Goal: Use online tool/utility: Use online tool/utility

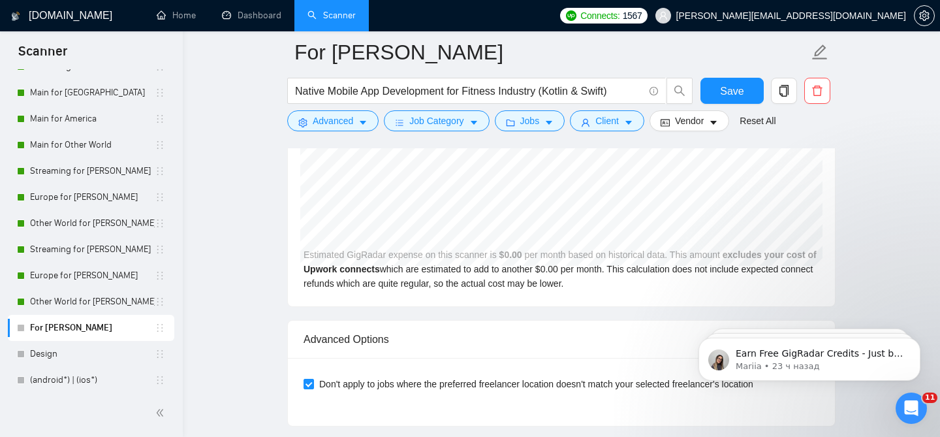
scroll to position [2824, 0]
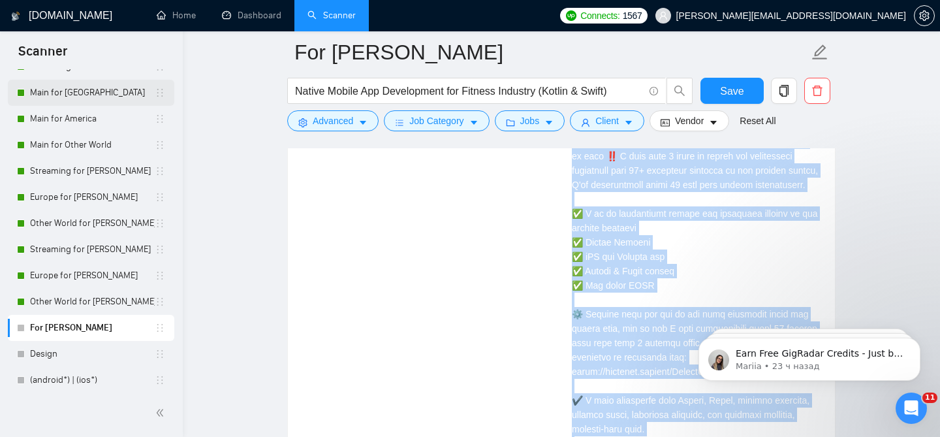
click at [98, 92] on link "Main for [GEOGRAPHIC_DATA]" at bounding box center [92, 93] width 125 height 26
click at [257, 10] on link "Dashboard" at bounding box center [251, 15] width 59 height 11
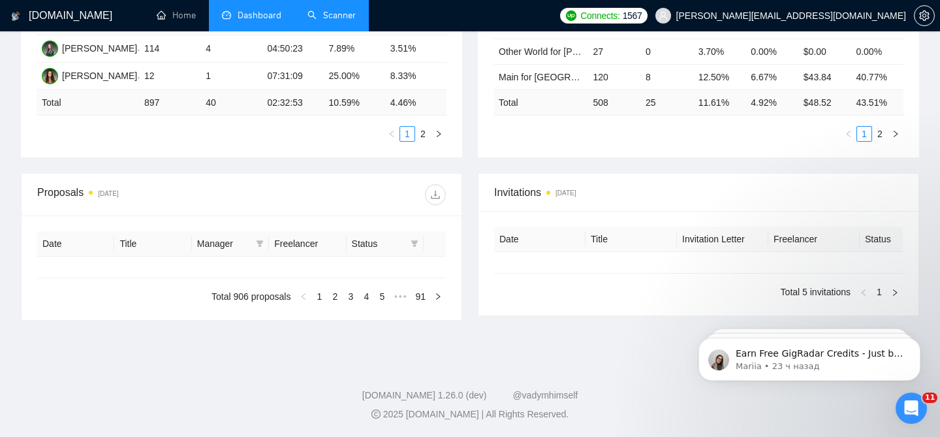
type input "[DATE]"
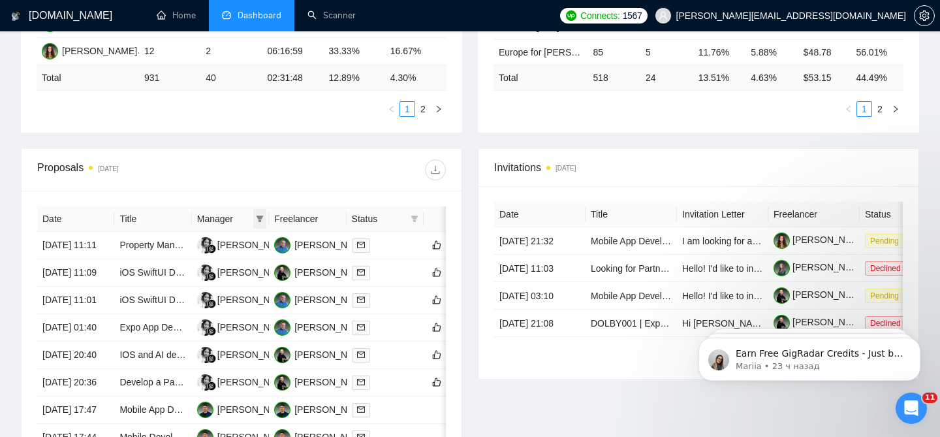
scroll to position [428, 0]
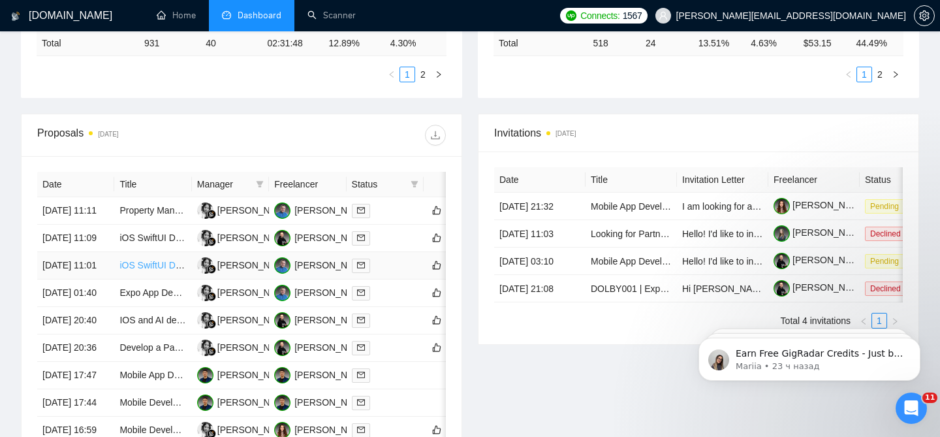
click at [153, 270] on link "iOS SwiftUI Developer for Advanced Reskin (Audio App • Premium Design)" at bounding box center [270, 265] width 303 height 10
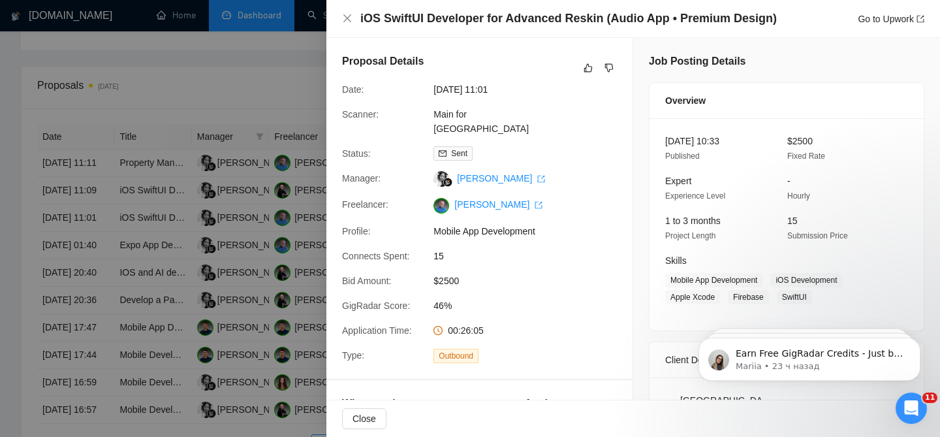
scroll to position [478, 0]
click at [249, 318] on div at bounding box center [470, 218] width 940 height 437
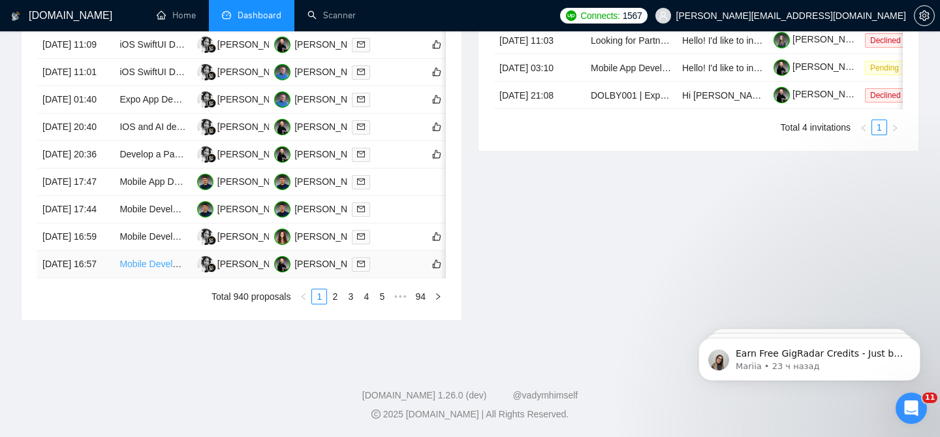
scroll to position [654, 0]
click at [334, 303] on link "2" at bounding box center [335, 296] width 14 height 14
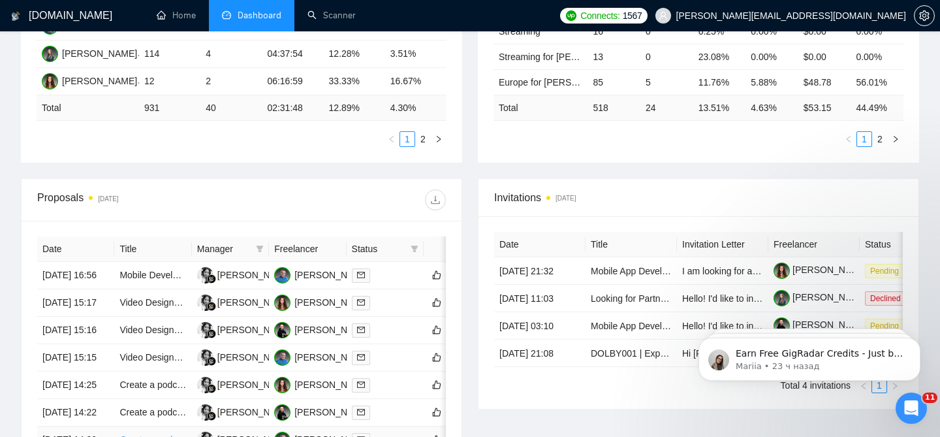
scroll to position [360, 0]
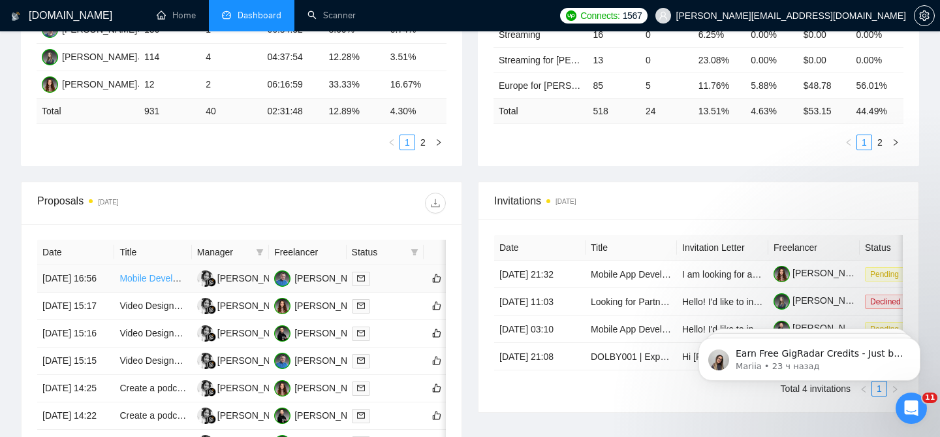
click at [149, 275] on link "Mobile Developers Needed for Long-Term iOS and Android Project" at bounding box center [253, 278] width 269 height 10
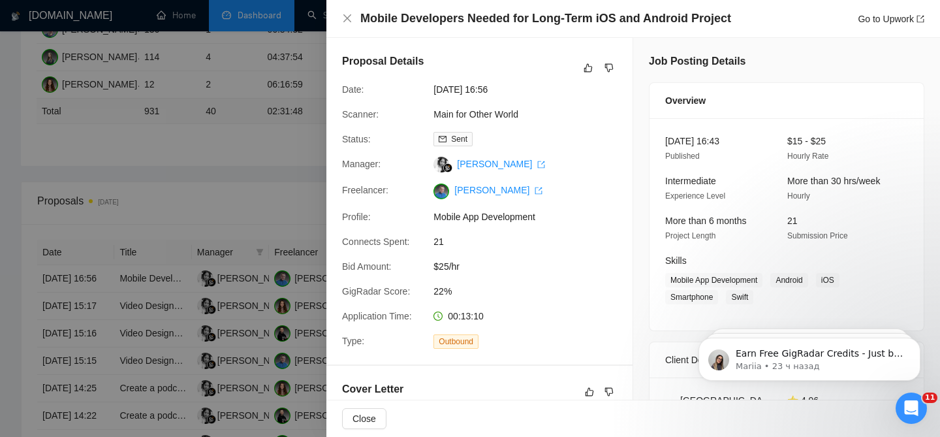
click at [281, 137] on div at bounding box center [470, 218] width 940 height 437
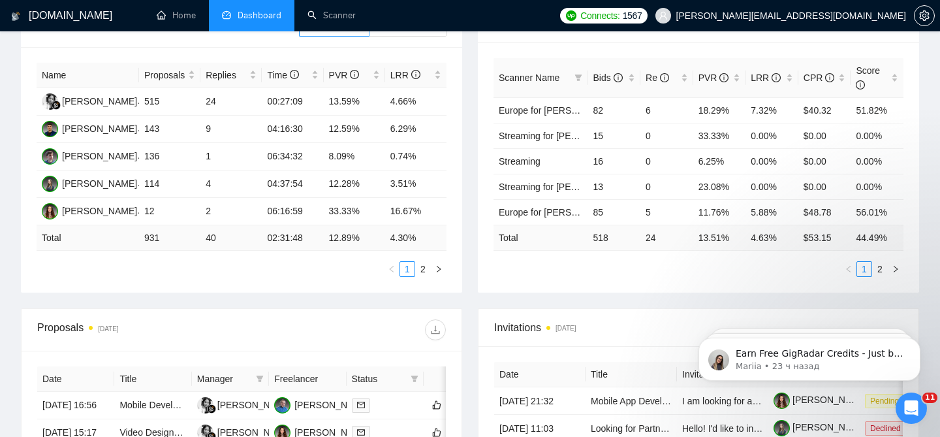
scroll to position [0, 0]
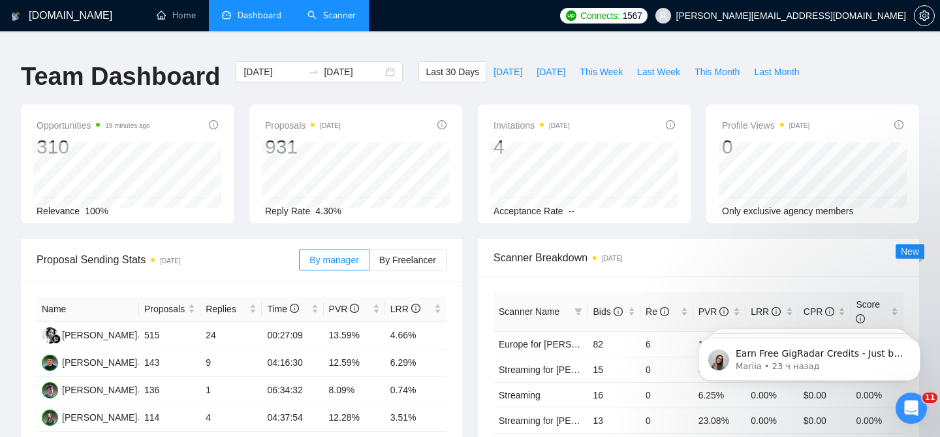
click at [314, 21] on link "Scanner" at bounding box center [331, 15] width 48 height 11
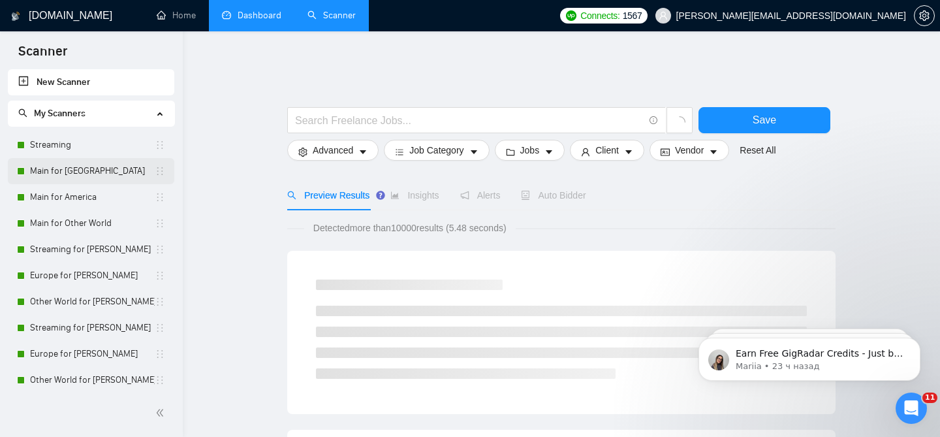
click at [114, 174] on link "Main for [GEOGRAPHIC_DATA]" at bounding box center [92, 171] width 125 height 26
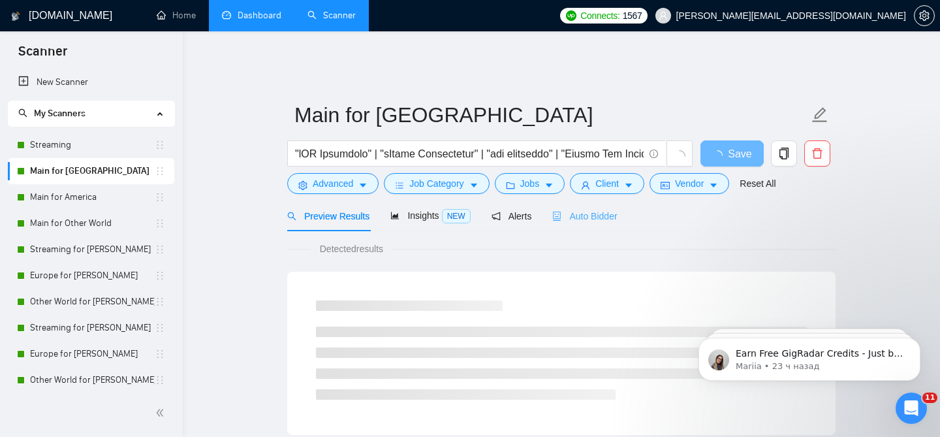
click at [598, 215] on div "Auto Bidder" at bounding box center [584, 215] width 65 height 31
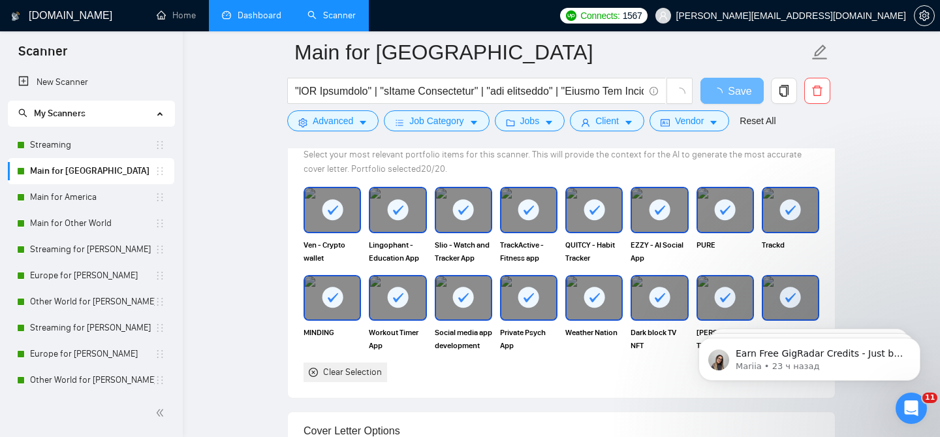
scroll to position [1191, 0]
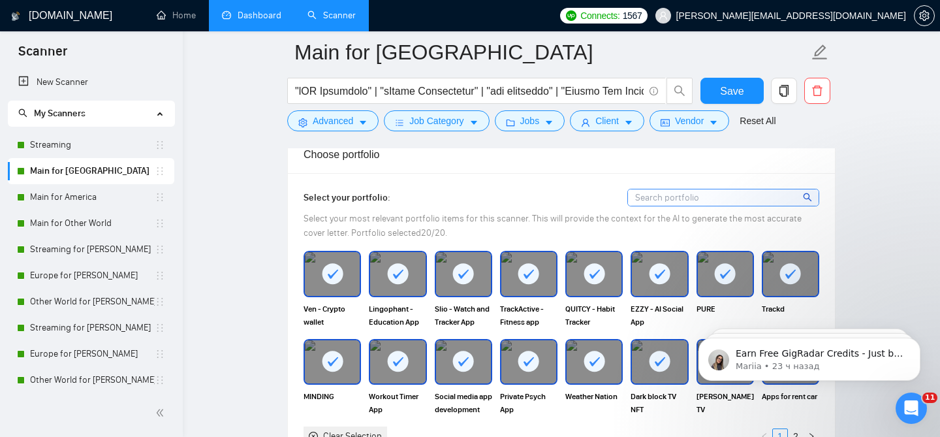
click at [717, 272] on icon at bounding box center [725, 274] width 22 height 22
click at [778, 268] on div at bounding box center [790, 273] width 55 height 43
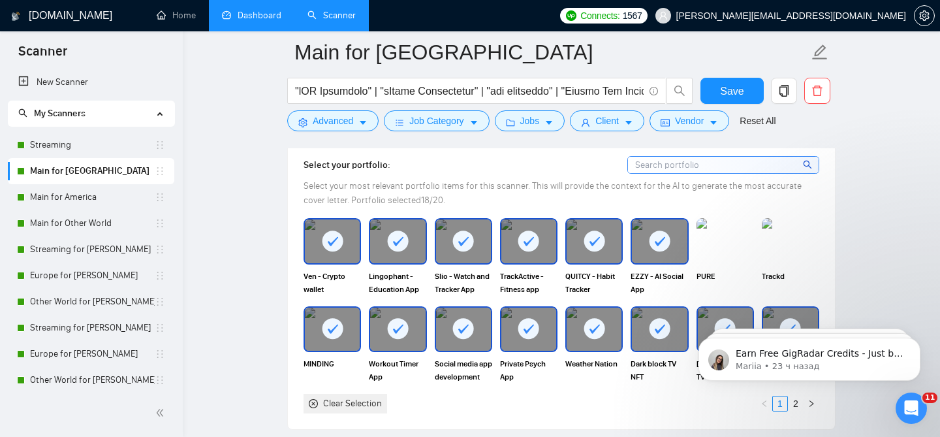
scroll to position [1229, 0]
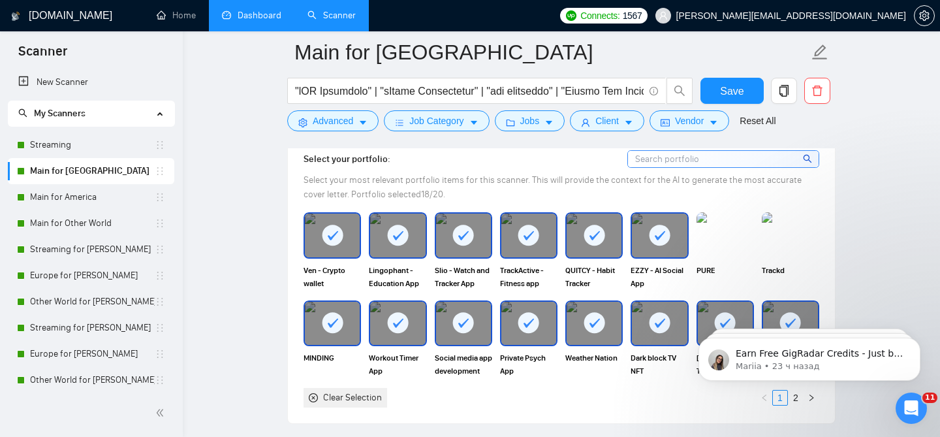
click at [330, 312] on rect at bounding box center [332, 322] width 21 height 21
click at [366, 311] on div "Workout Timer App development" at bounding box center [397, 338] width 65 height 77
click at [417, 320] on div at bounding box center [397, 322] width 55 height 43
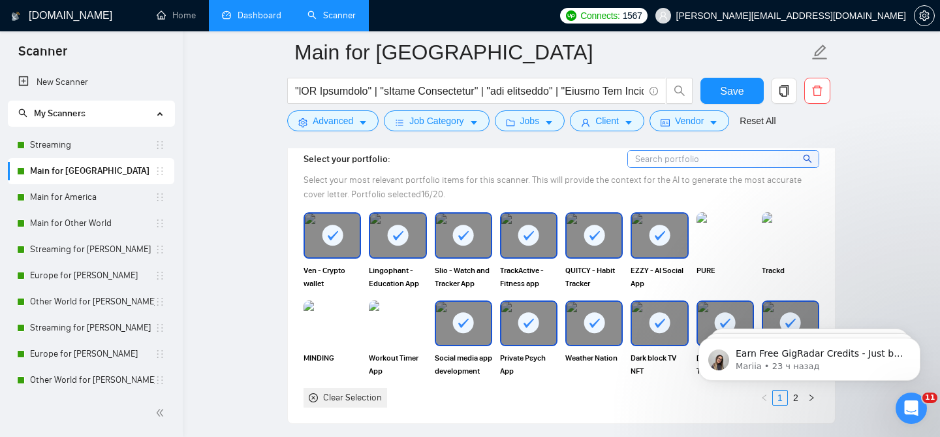
click at [452, 318] on icon at bounding box center [463, 323] width 22 height 22
click at [499, 322] on div "Private Psych App Development" at bounding box center [528, 338] width 65 height 77
click at [542, 324] on div at bounding box center [528, 322] width 55 height 43
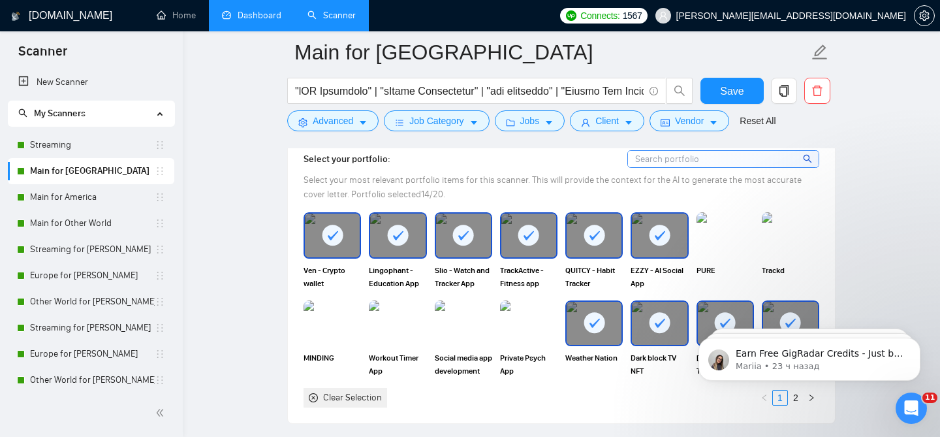
click at [582, 318] on div at bounding box center [593, 322] width 55 height 43
click at [600, 313] on img at bounding box center [593, 322] width 55 height 43
click at [643, 312] on div at bounding box center [659, 322] width 55 height 43
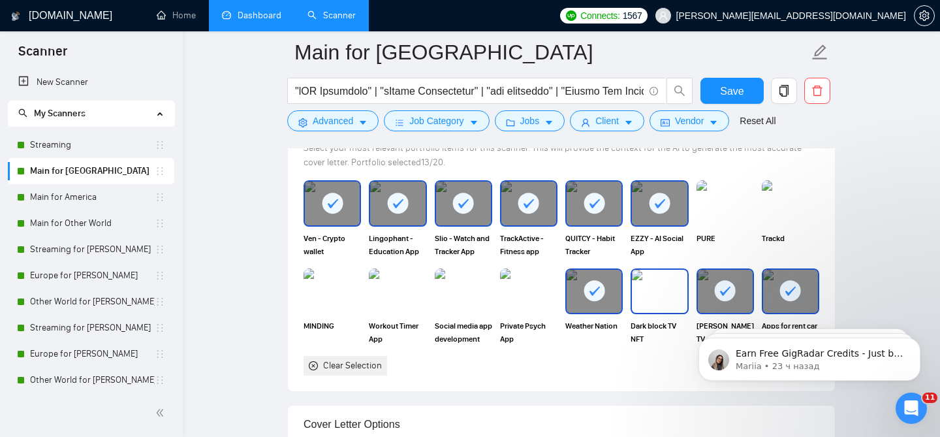
scroll to position [1267, 0]
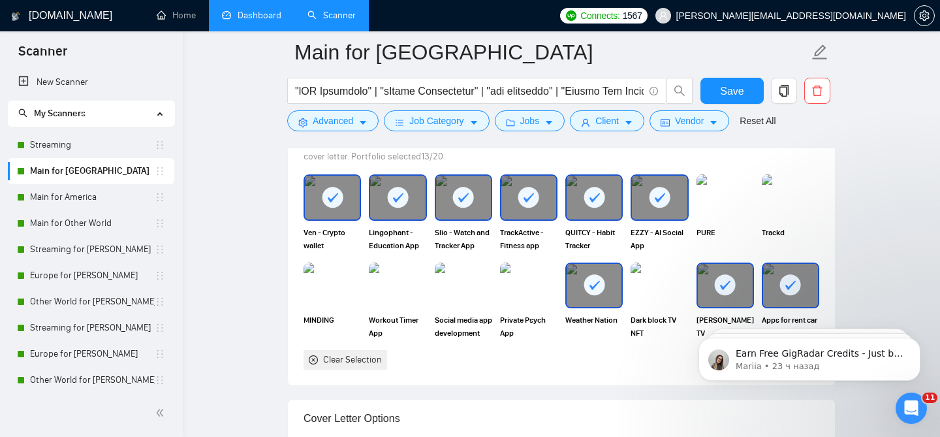
click at [701, 272] on div at bounding box center [725, 285] width 55 height 43
click at [776, 280] on div at bounding box center [790, 285] width 55 height 43
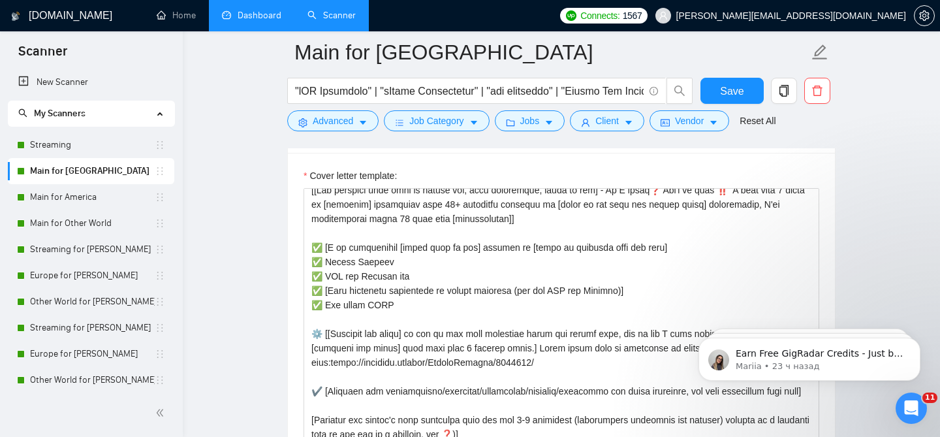
scroll to position [84, 0]
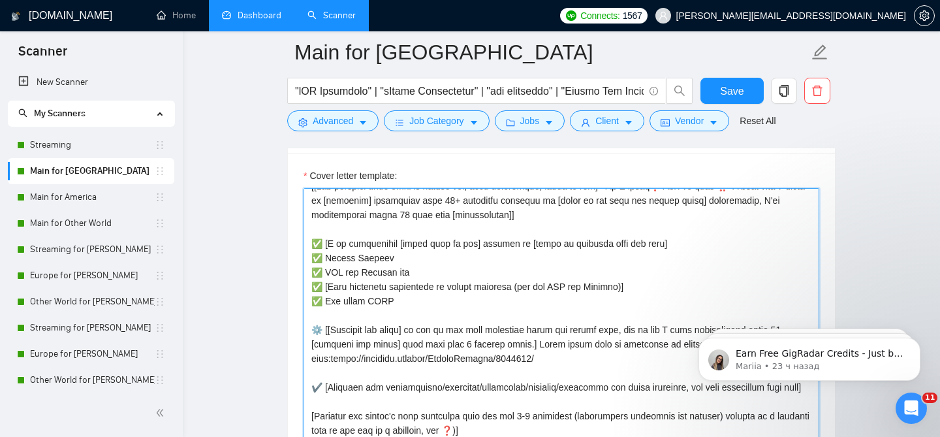
click at [523, 281] on textarea "Cover letter template:" at bounding box center [560, 335] width 515 height 294
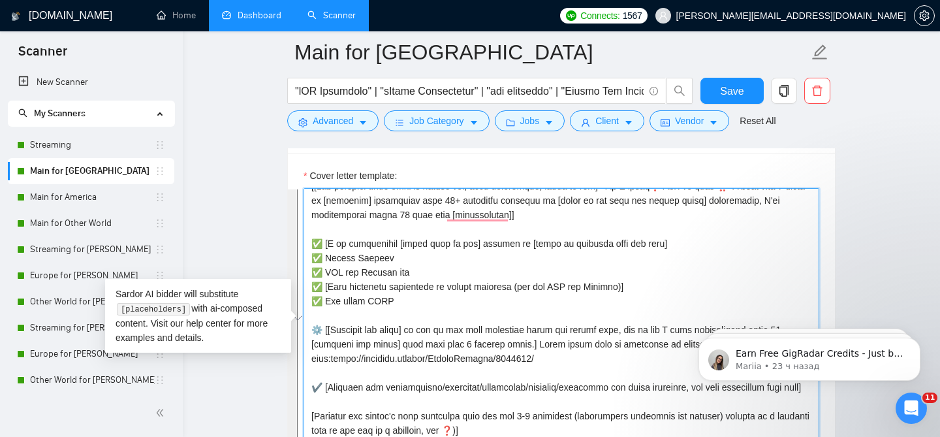
paste textarea "loremip d sitametc, adi'e sed Doeiusm te Incid Utlabo, et D mag] [Aliqu enim a …"
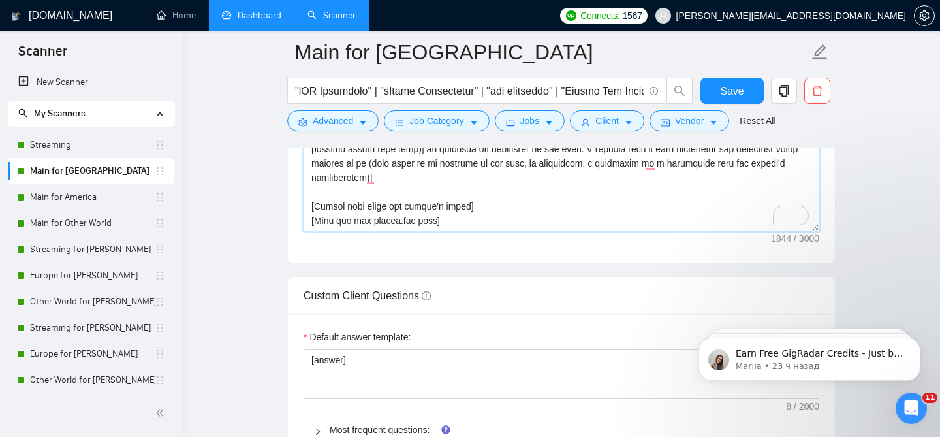
scroll to position [1738, 0]
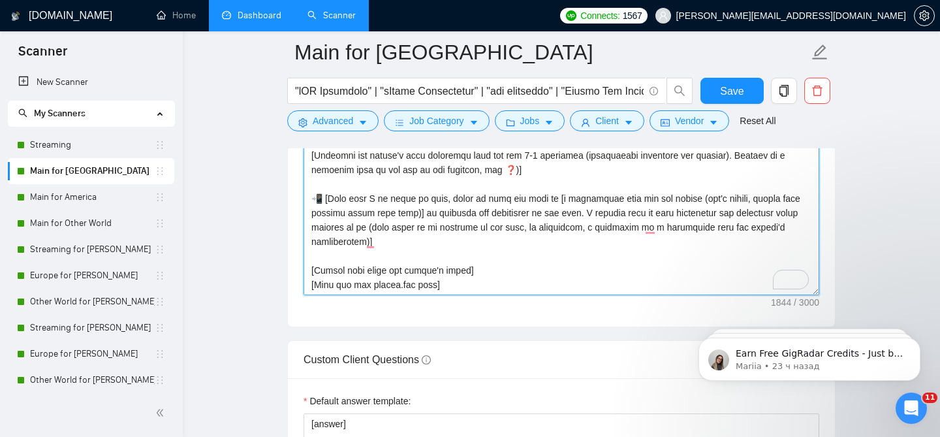
click at [418, 210] on textarea "Cover letter template:" at bounding box center [560, 148] width 515 height 294
paste textarea "Lor ipsumdol sit ametc] ad eli se doe temp incididun, utlab etd magnaa enim. Ad…"
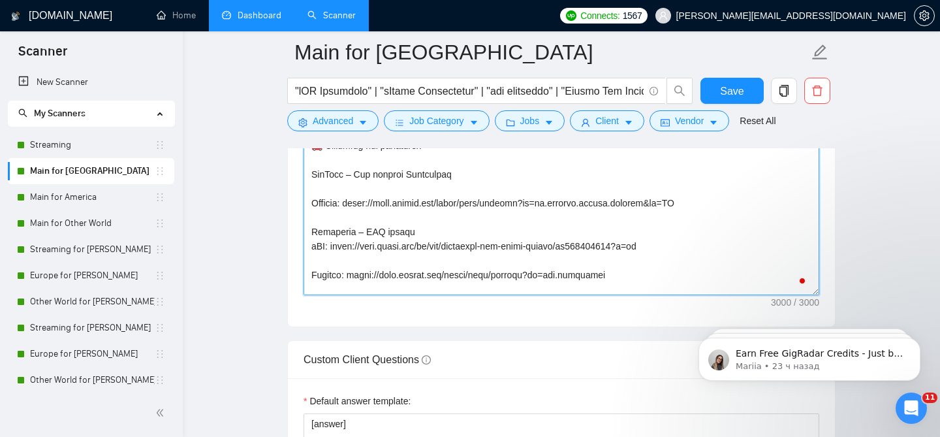
scroll to position [480, 0]
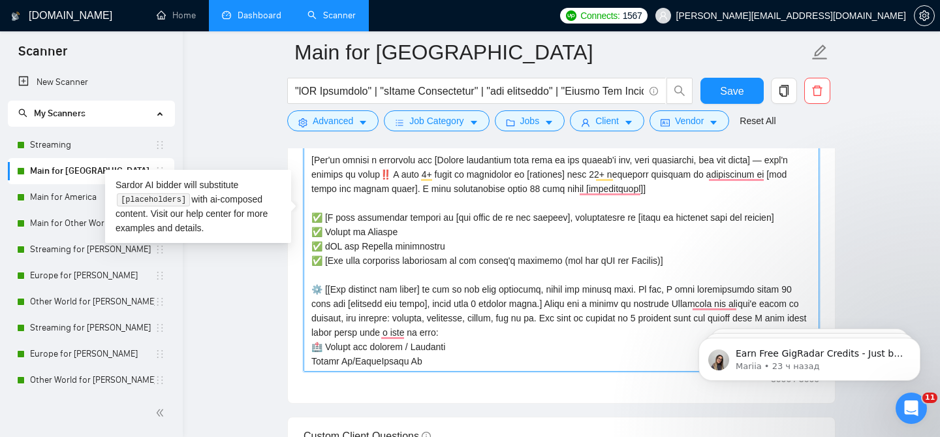
click at [416, 224] on textarea "Cover letter template:" at bounding box center [560, 225] width 515 height 294
paste textarea "LoremIpsumd Si - ametcon Adipisc: elits://doei.tempor.inc/utlab/etdo/magnaal?en…"
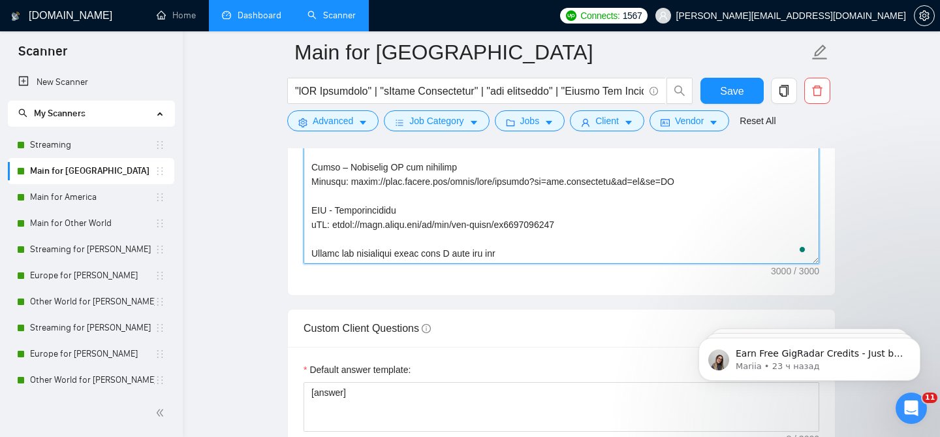
scroll to position [1775, 0]
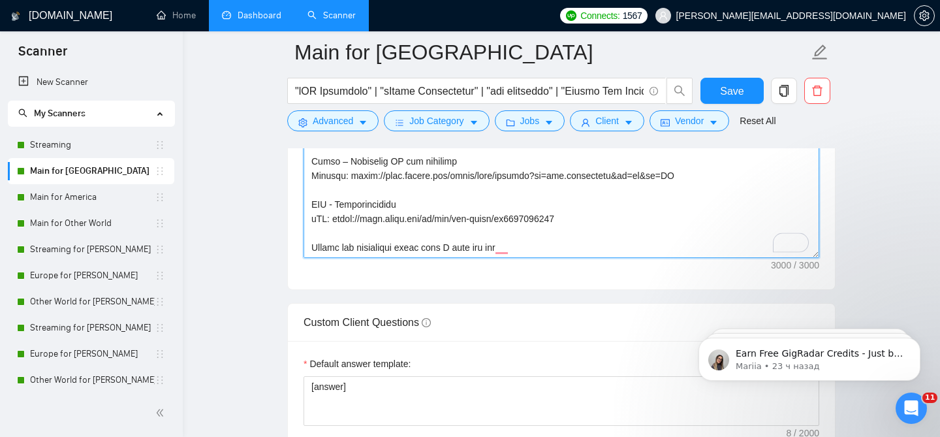
drag, startPoint x: 510, startPoint y: 234, endPoint x: 282, endPoint y: 239, distance: 228.4
click at [282, 239] on main "Main for [GEOGRAPHIC_DATA] Save Advanced Job Category Jobs Client Vendor Reset …" at bounding box center [561, 286] width 715 height 3999
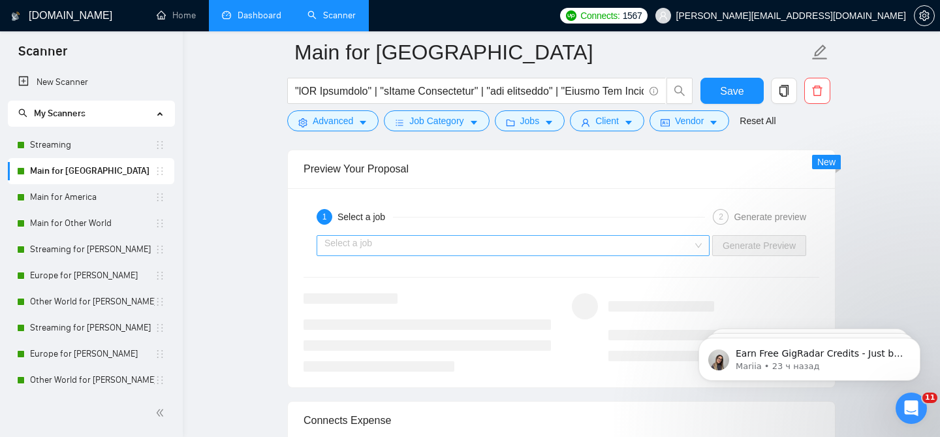
scroll to position [2594, 0]
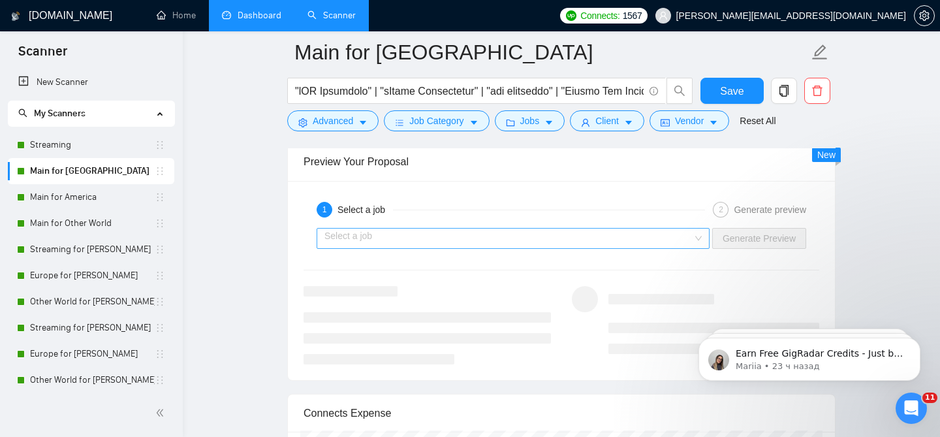
click at [423, 228] on input "search" at bounding box center [508, 238] width 368 height 20
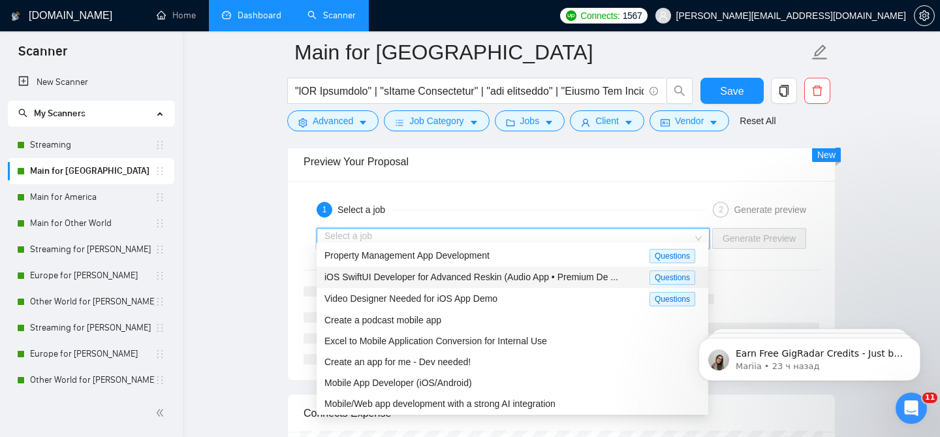
click at [423, 280] on span "iOS SwiftUI Developer for Advanced Reskin (Audio App • Premium De ..." at bounding box center [471, 276] width 294 height 10
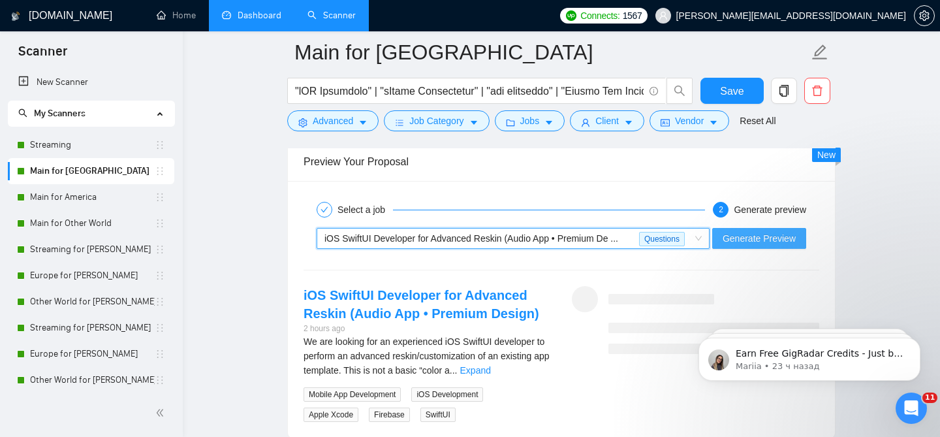
click at [758, 234] on span "Generate Preview" at bounding box center [758, 238] width 73 height 14
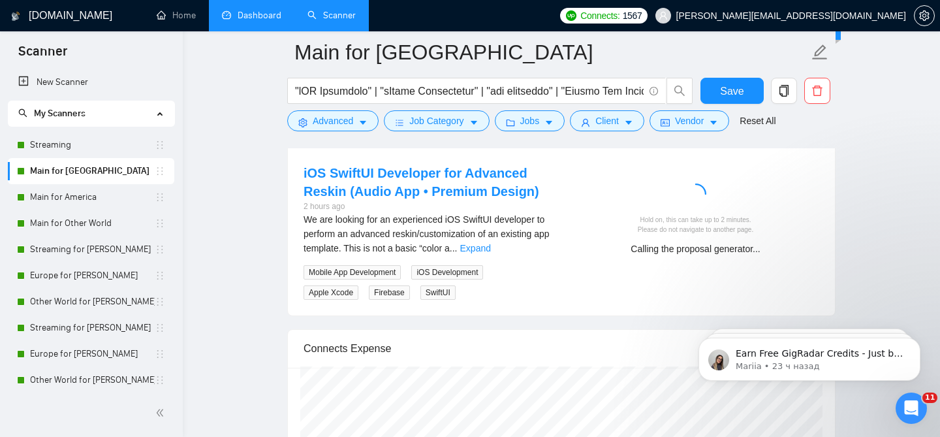
scroll to position [2718, 0]
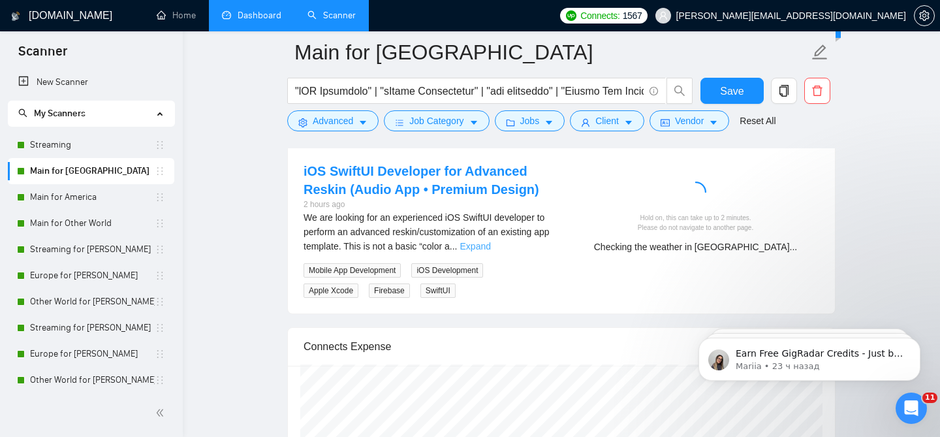
click at [491, 251] on link "Expand" at bounding box center [475, 246] width 31 height 10
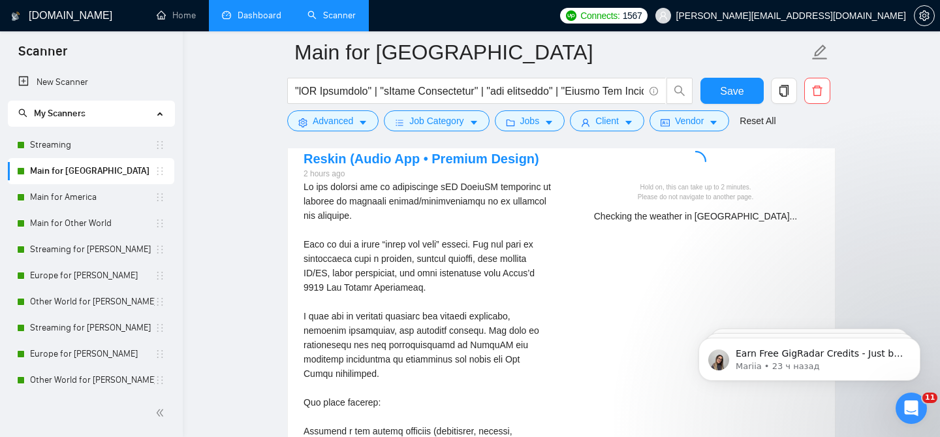
scroll to position [2735, 0]
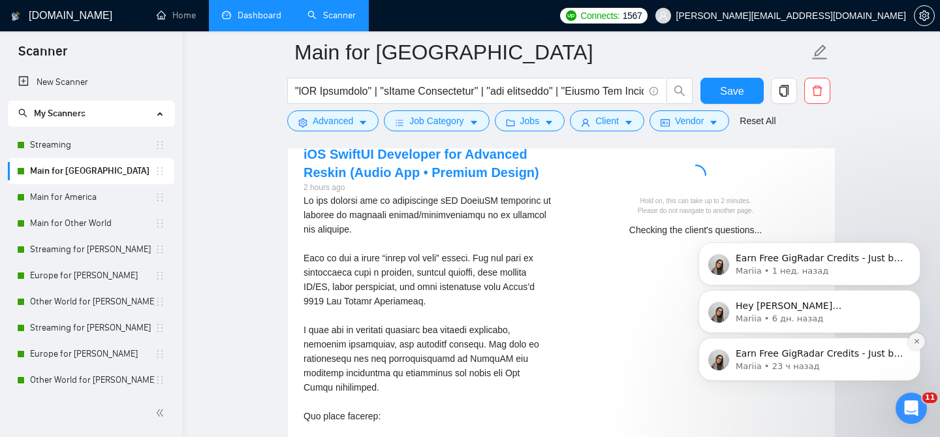
click at [921, 341] on button "Dismiss notification" at bounding box center [916, 341] width 17 height 17
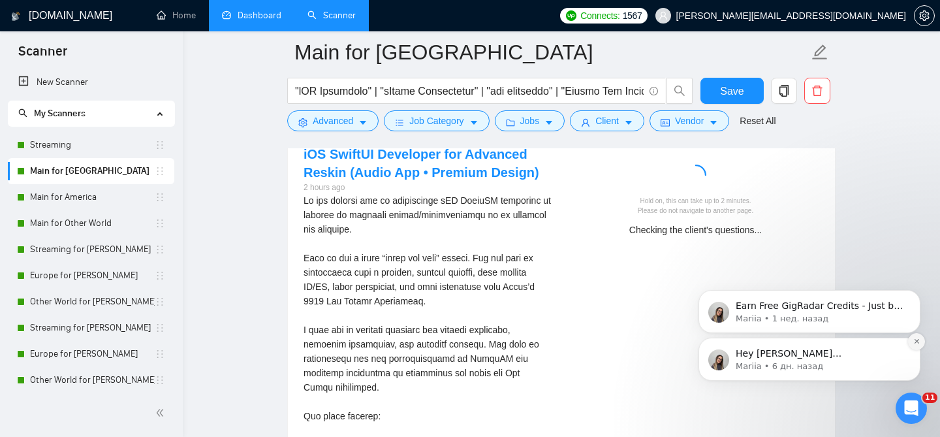
click at [913, 341] on icon "Dismiss notification" at bounding box center [916, 340] width 7 height 7
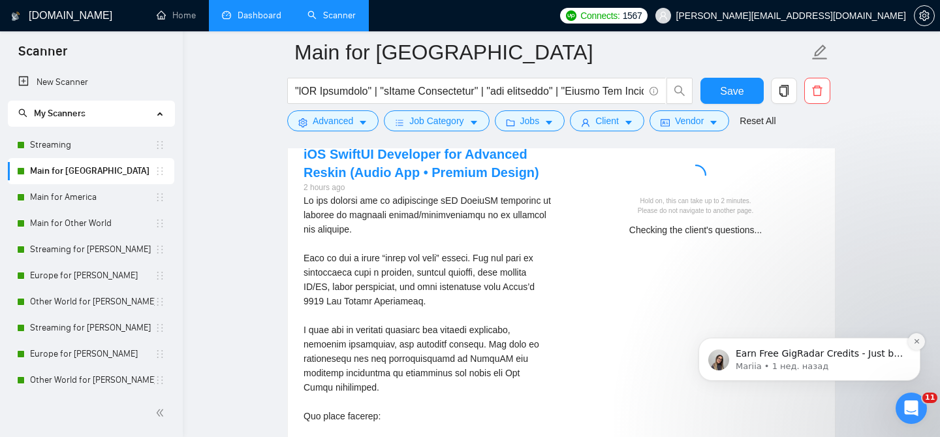
click at [913, 341] on icon "Dismiss notification" at bounding box center [916, 340] width 7 height 7
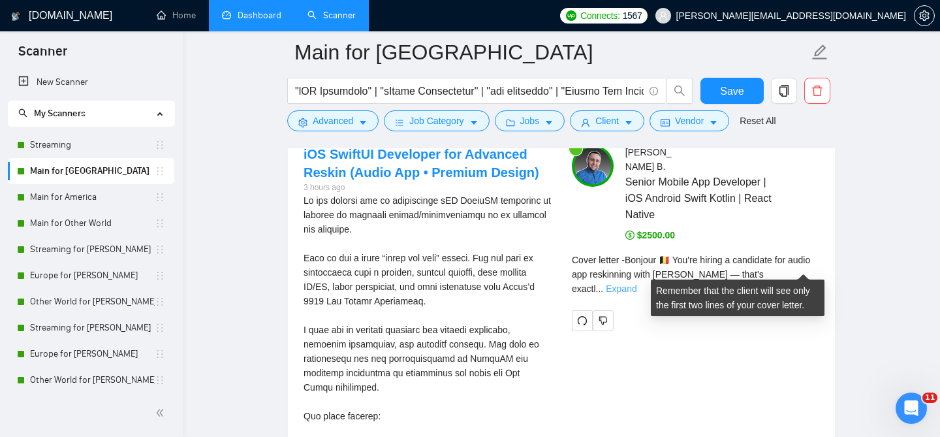
click at [636, 283] on link "Expand" at bounding box center [621, 288] width 31 height 10
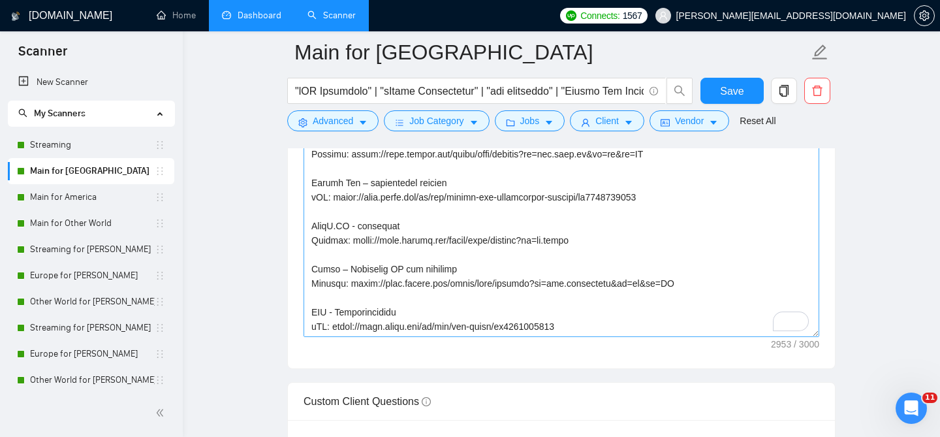
scroll to position [1676, 0]
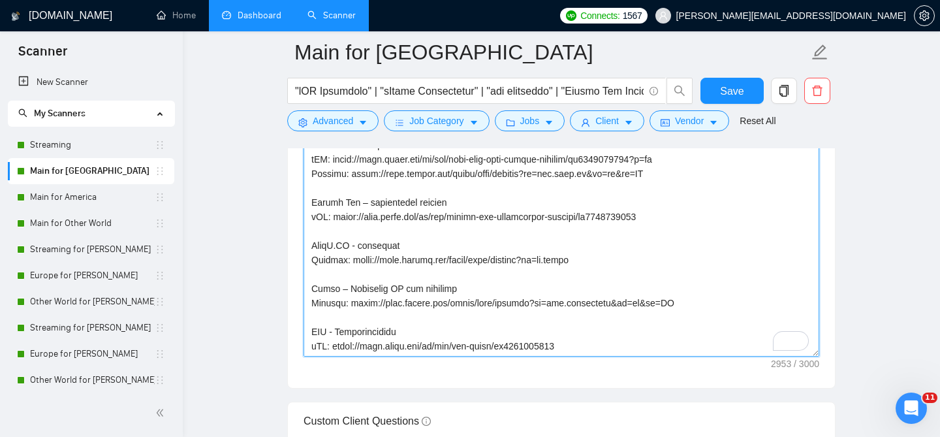
click at [440, 243] on textarea "Cover letter template:" at bounding box center [560, 210] width 515 height 294
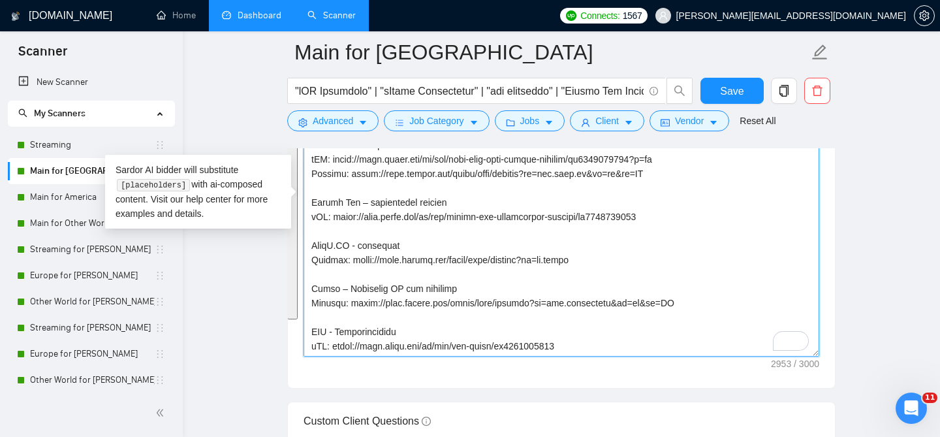
paste textarea "lore I dol] [Sitam cons a elitseddoeiu temporin ut lab etdolo'm aliquaen adm ve…"
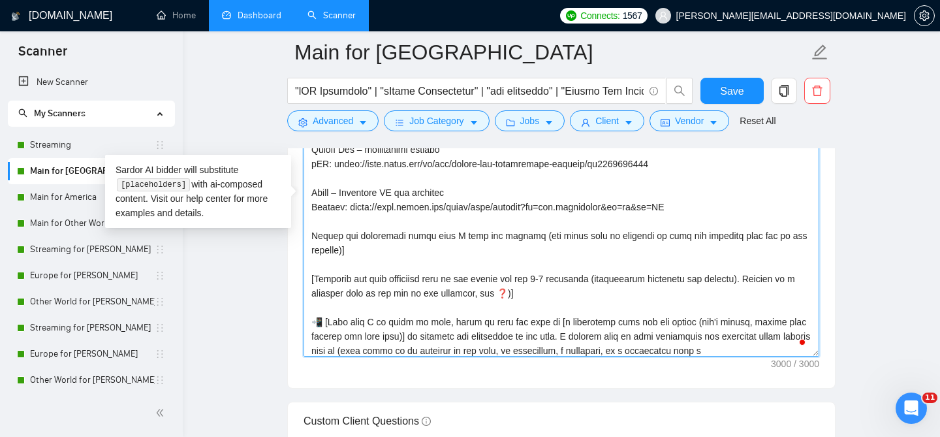
scroll to position [545, 0]
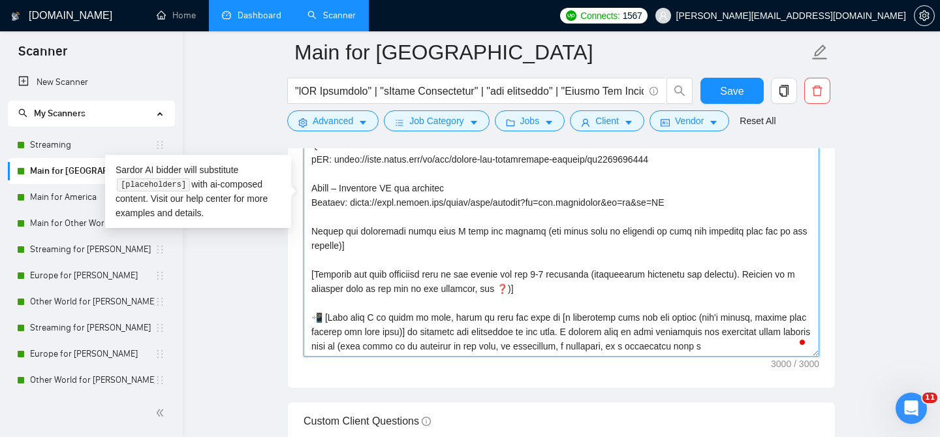
click at [434, 219] on textarea "Cover letter template:" at bounding box center [560, 210] width 515 height 294
paste textarea "Lore – Ipsum Dolor sIT: ametc://adip.elits.doe/te/inc/utla-etdol-mag-aliqu-enim…"
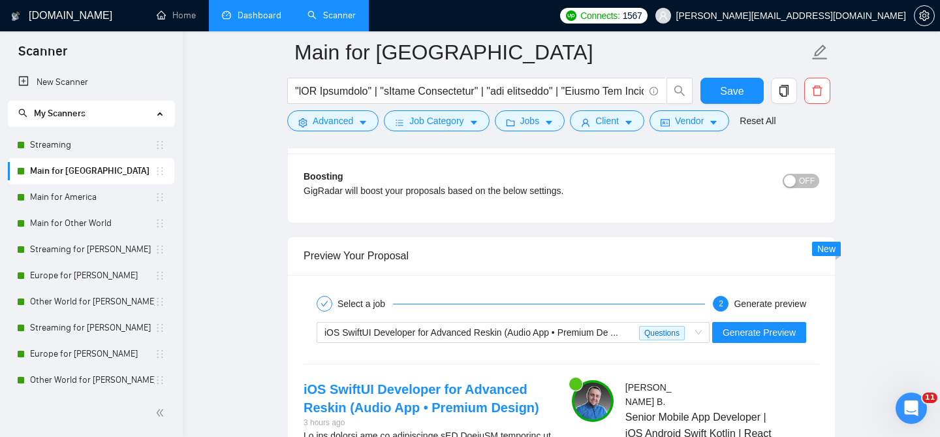
scroll to position [2555, 0]
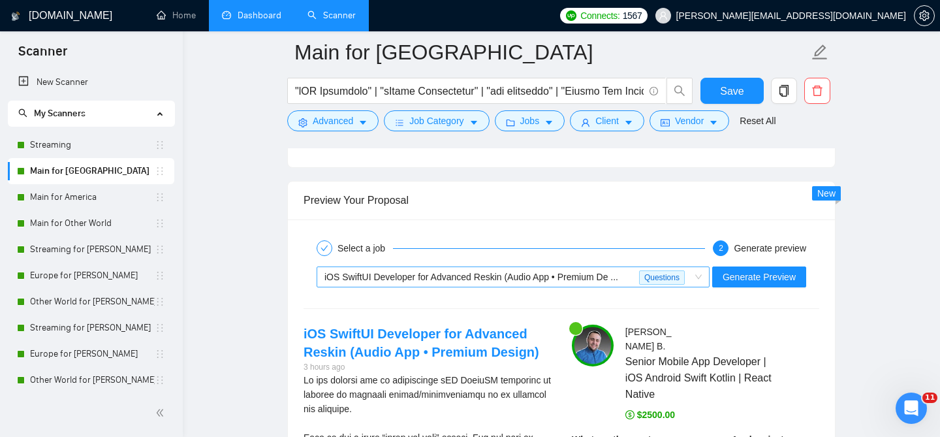
click at [442, 271] on span "iOS SwiftUI Developer for Advanced Reskin (Audio App • Premium De ..." at bounding box center [471, 276] width 294 height 10
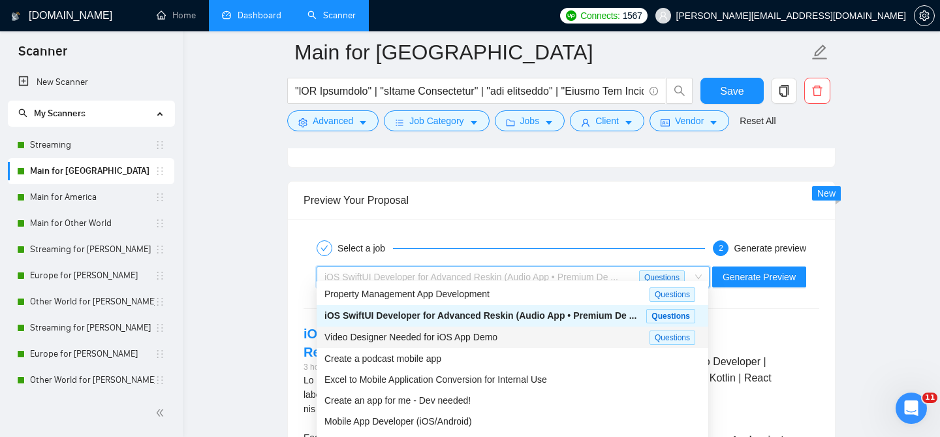
scroll to position [42, 0]
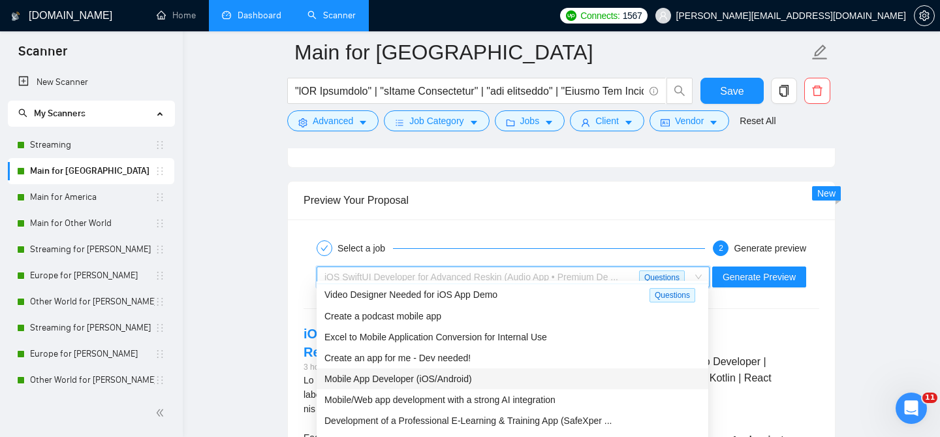
click at [450, 380] on span "Mobile App Developer (iOS/Android)" at bounding box center [397, 378] width 147 height 10
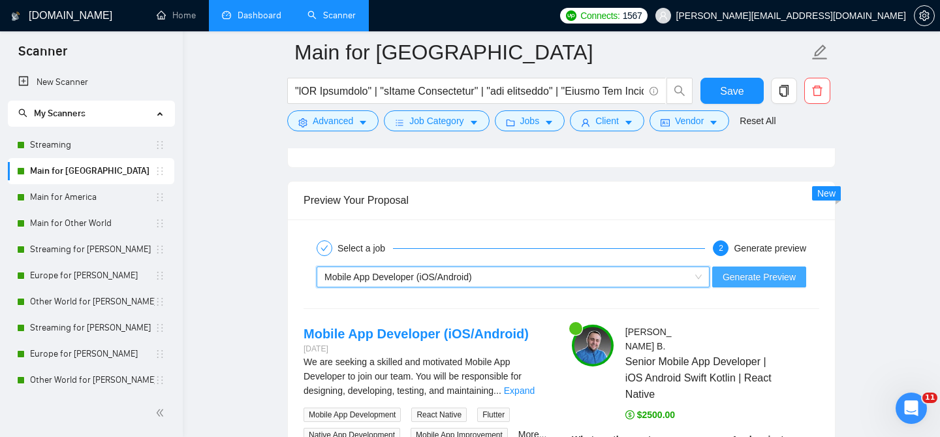
click at [757, 269] on span "Generate Preview" at bounding box center [758, 276] width 73 height 14
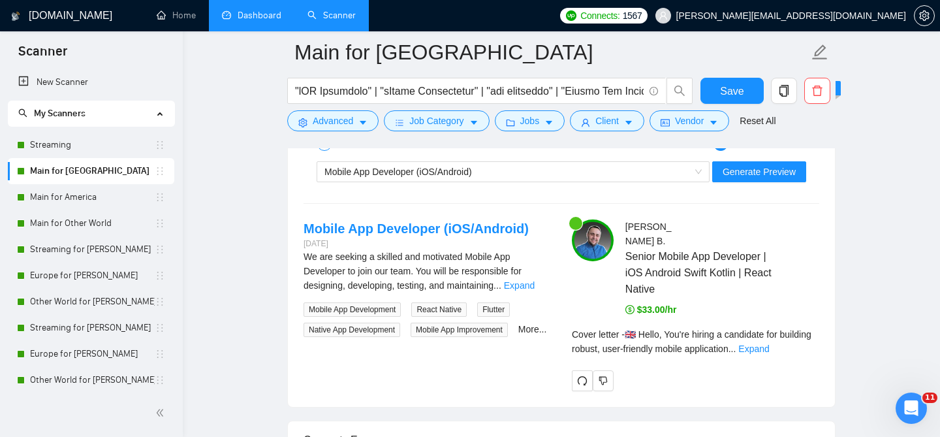
scroll to position [2679, 0]
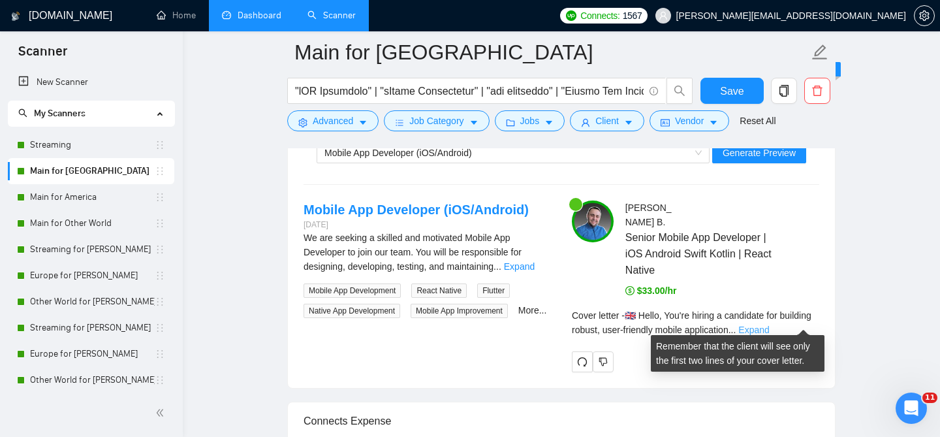
click at [769, 324] on link "Expand" at bounding box center [753, 329] width 31 height 10
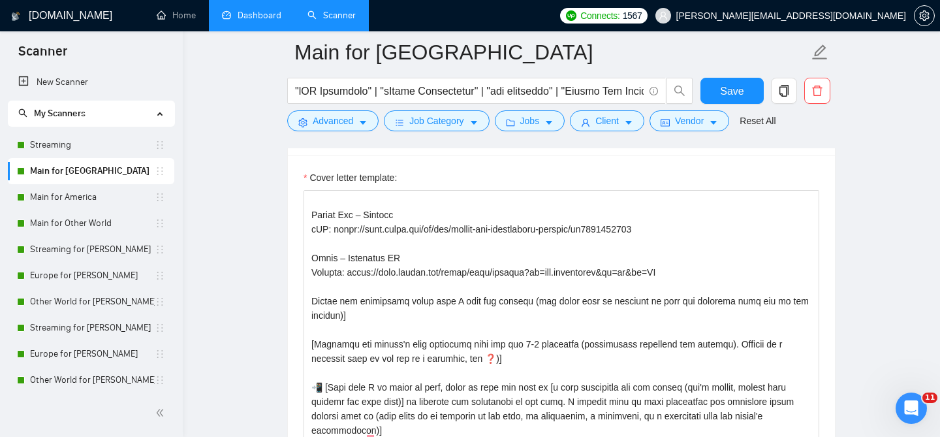
scroll to position [582, 0]
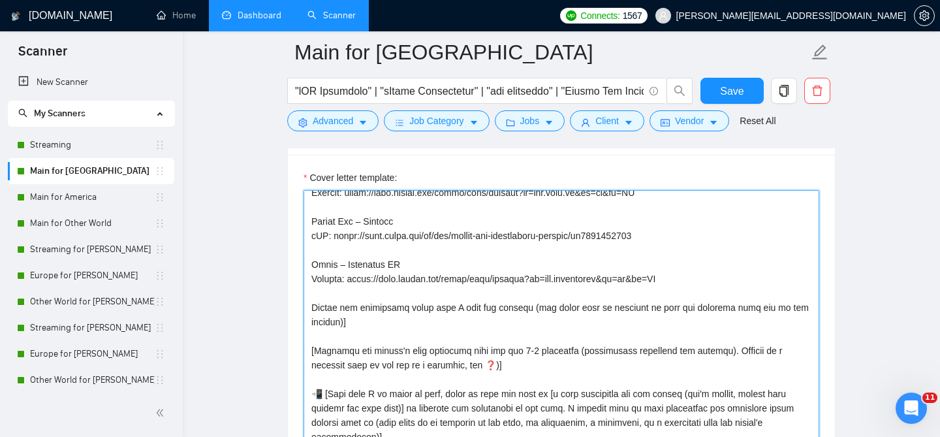
click at [497, 286] on textarea "Cover letter template:" at bounding box center [560, 337] width 515 height 294
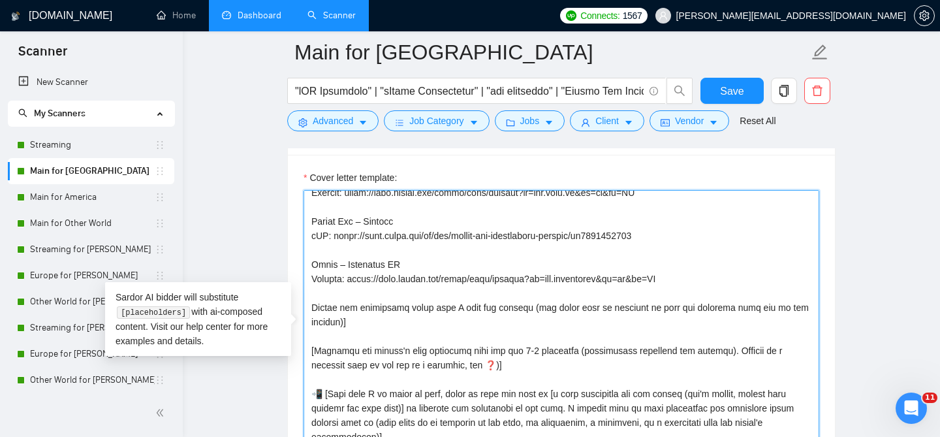
paste textarea "lore I dol] [Sitam cons a elitseddoeiu temporin ut lab etdolo'm aliquaen adm ve…"
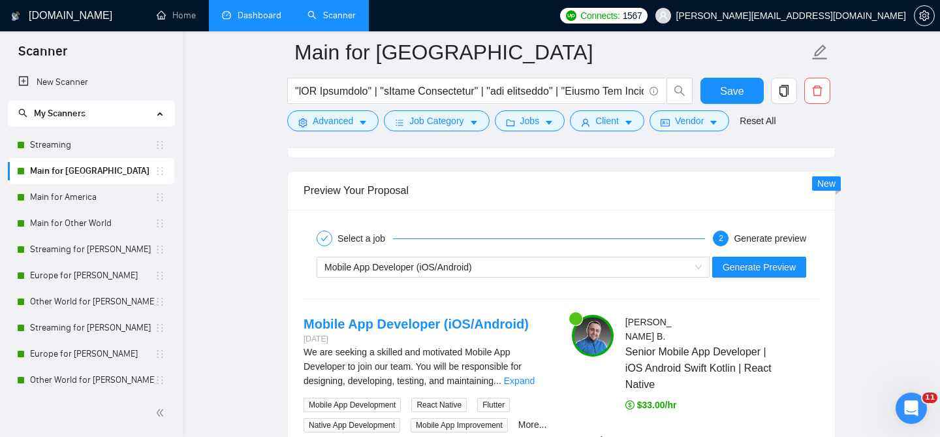
scroll to position [2598, 0]
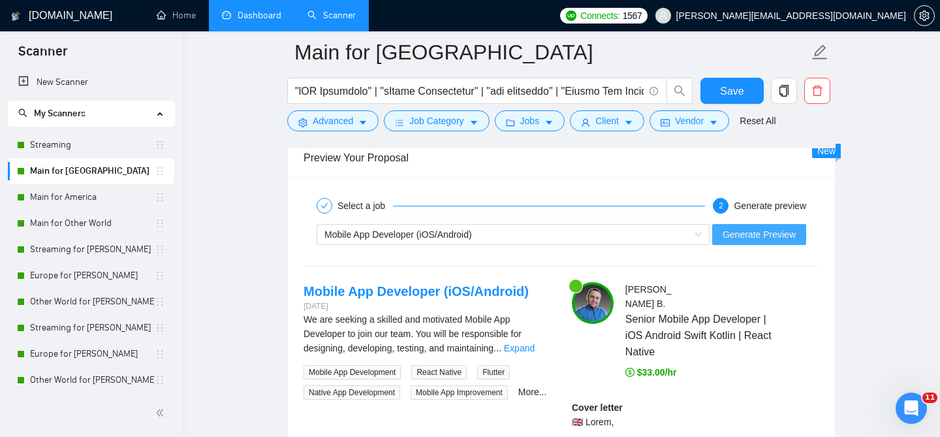
click at [749, 229] on span "Generate Preview" at bounding box center [758, 234] width 73 height 14
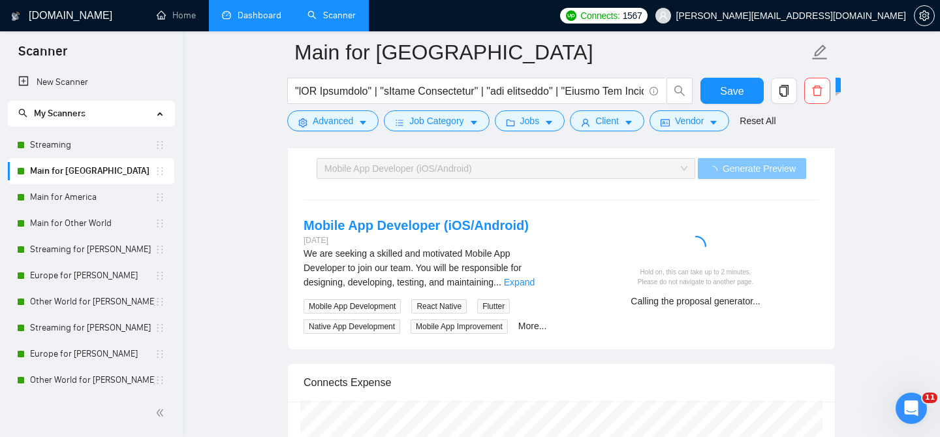
scroll to position [2666, 0]
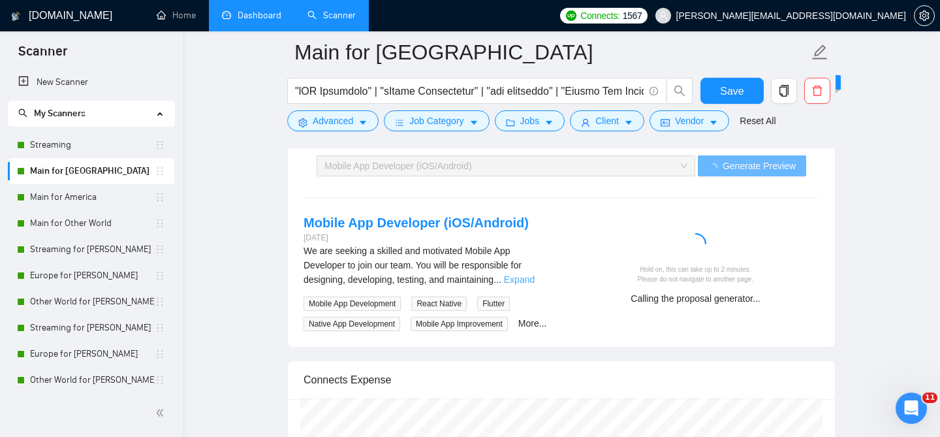
click at [532, 274] on link "Expand" at bounding box center [519, 279] width 31 height 10
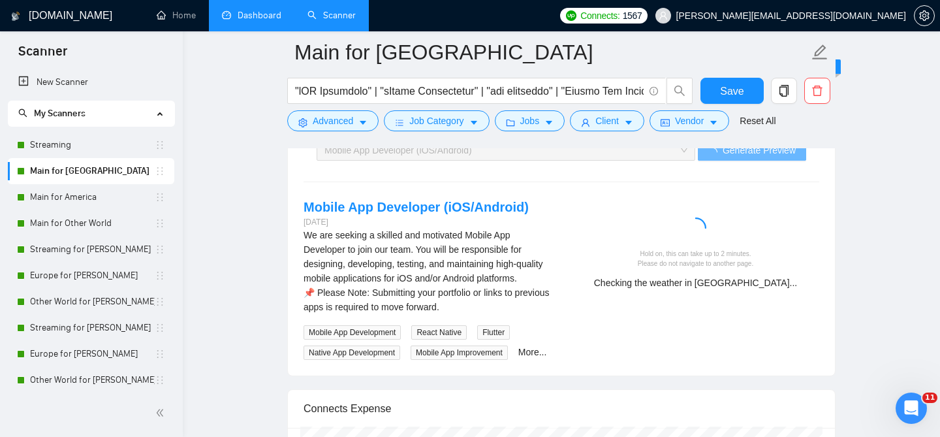
scroll to position [2680, 0]
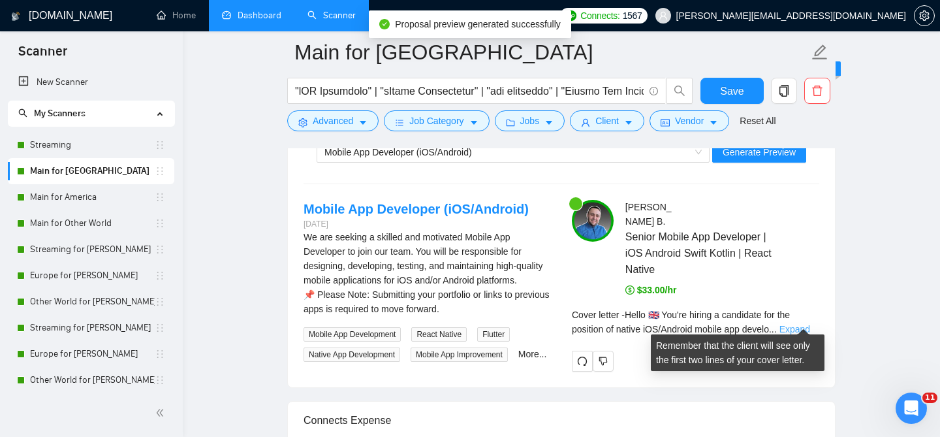
click at [803, 324] on link "Expand" at bounding box center [794, 329] width 31 height 10
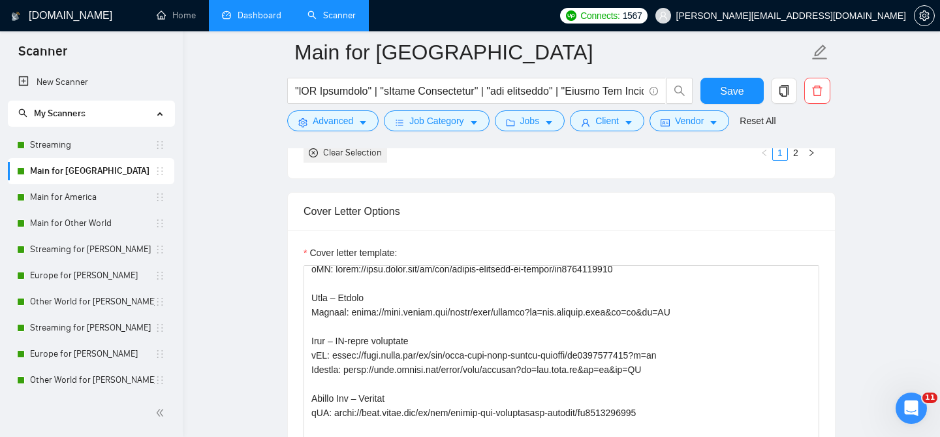
scroll to position [492, 0]
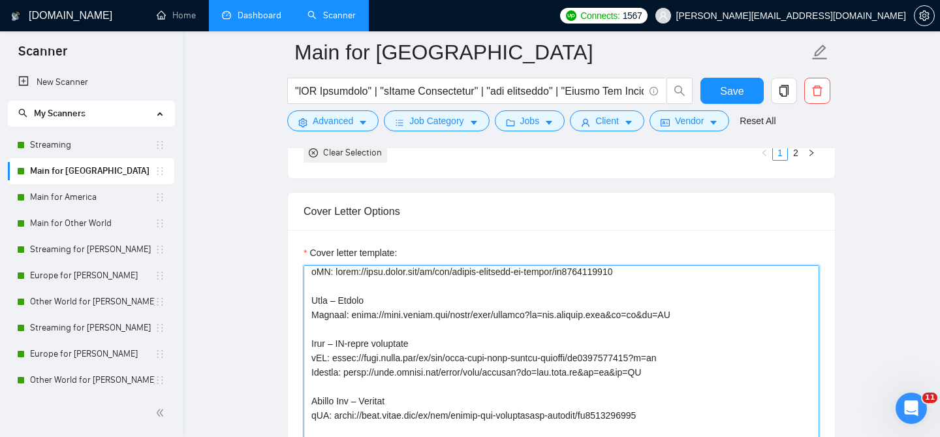
click at [570, 350] on textarea "Cover letter template:" at bounding box center [560, 412] width 515 height 294
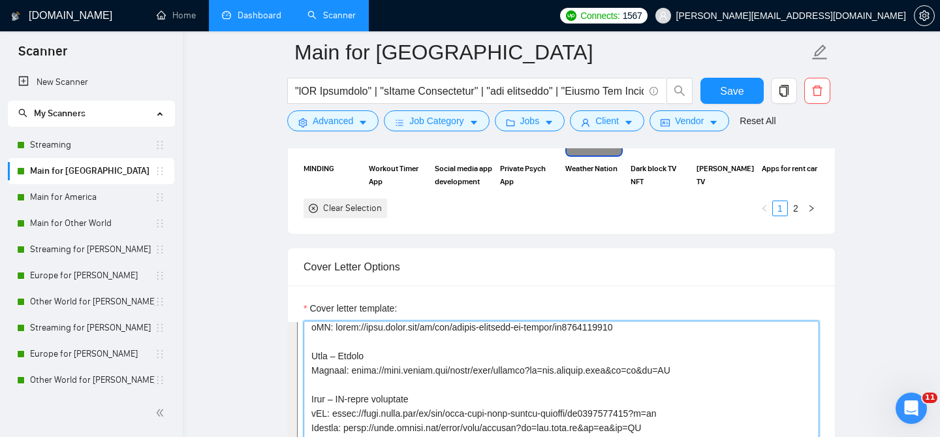
paste textarea "✅ Loremi Dolorsi ✅ [Amet consectet adipiscing el seddoe temporin (utl etd MAG a…"
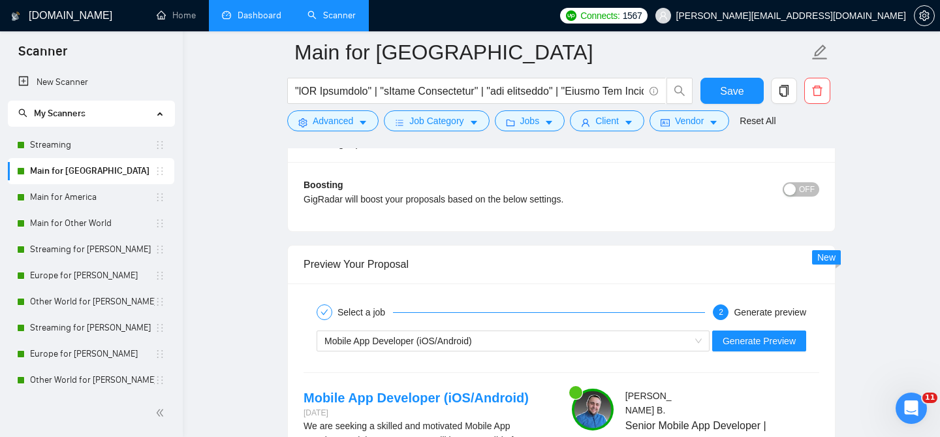
scroll to position [2496, 0]
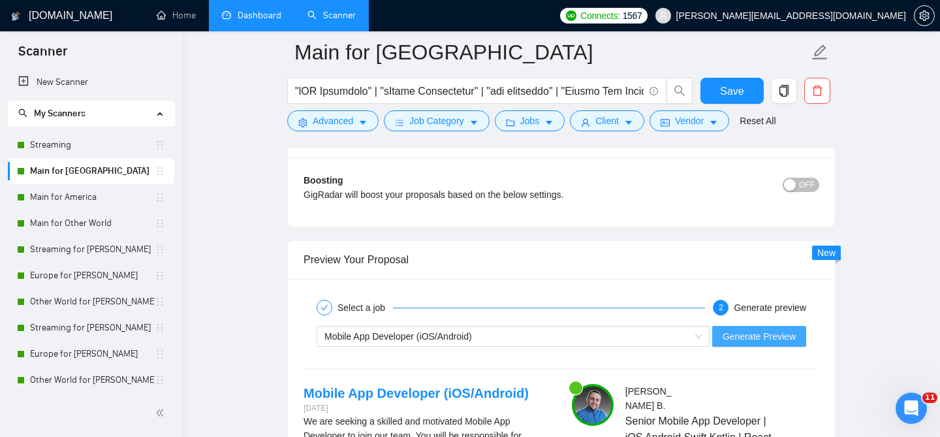
type textarea "[Lore ipsumdo s ametcons, adi'e sed Doeiusm te Incid Utlabo etdo M ali] [Enima …"
click at [739, 330] on span "Generate Preview" at bounding box center [758, 336] width 73 height 14
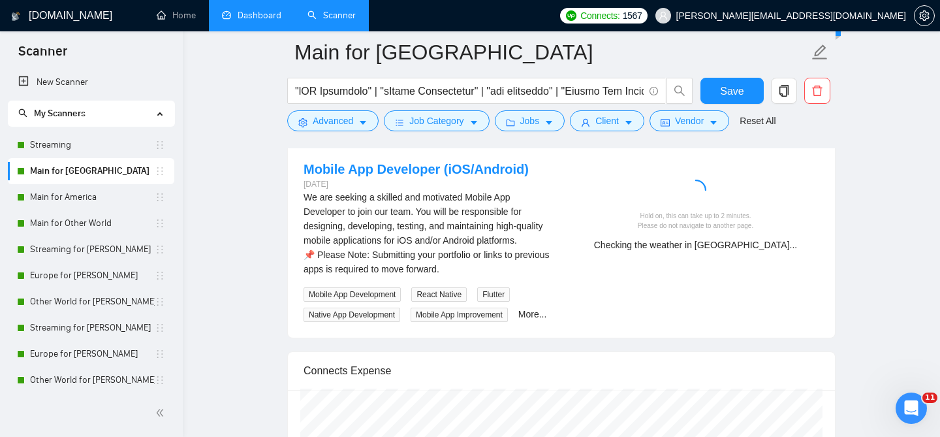
scroll to position [2715, 0]
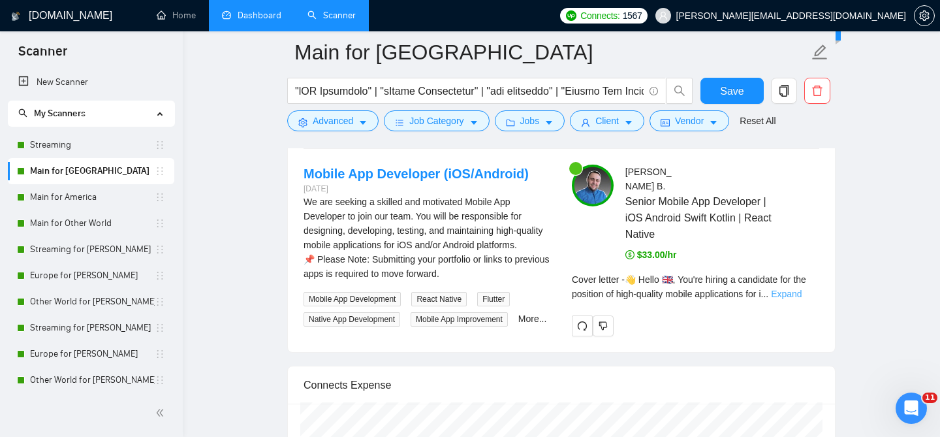
click at [795, 288] on link "Expand" at bounding box center [786, 293] width 31 height 10
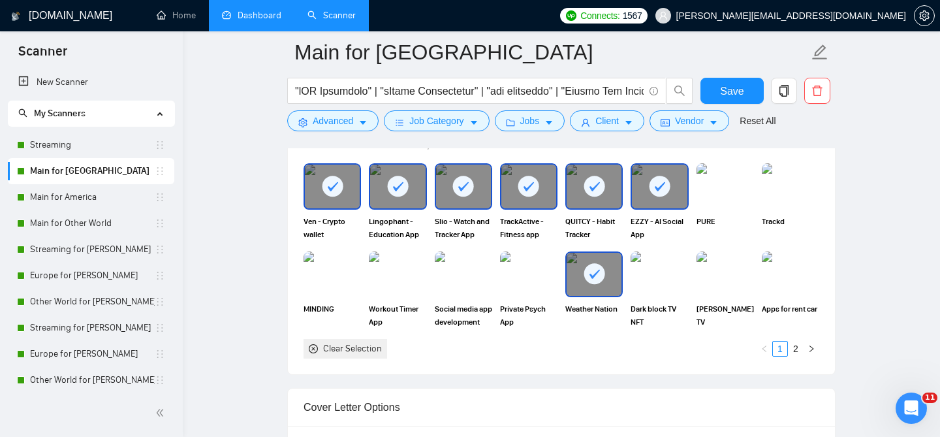
scroll to position [1256, 0]
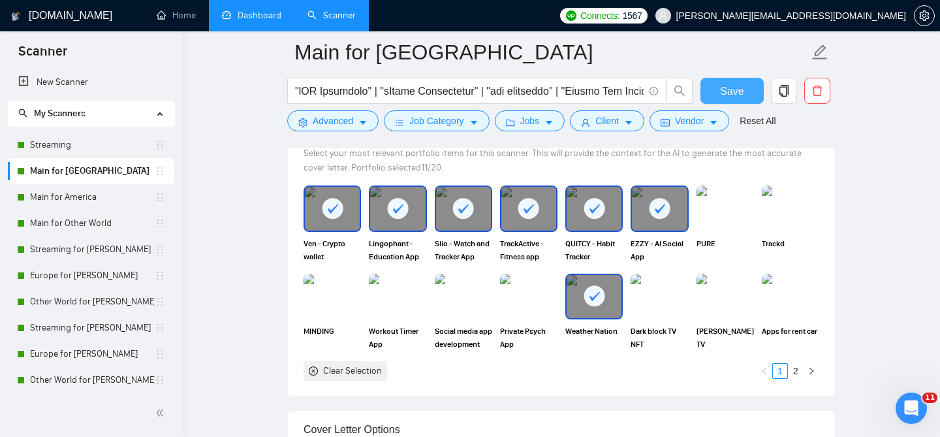
click at [721, 92] on span "Save" at bounding box center [731, 91] width 23 height 16
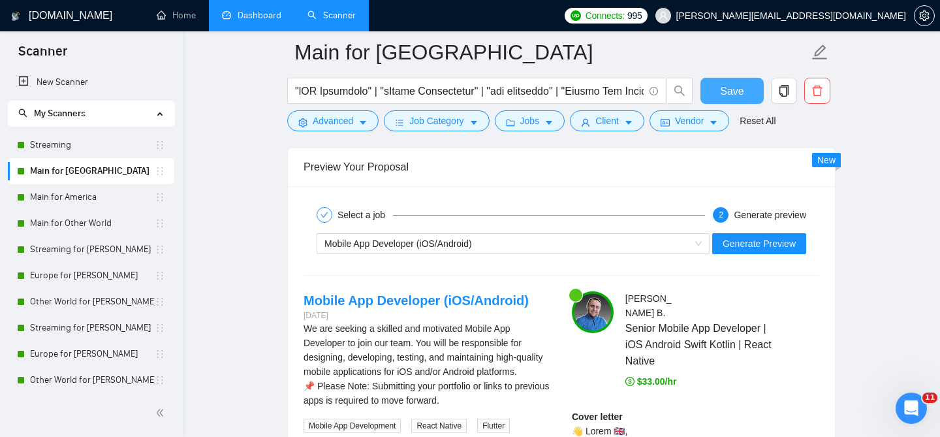
scroll to position [2602, 0]
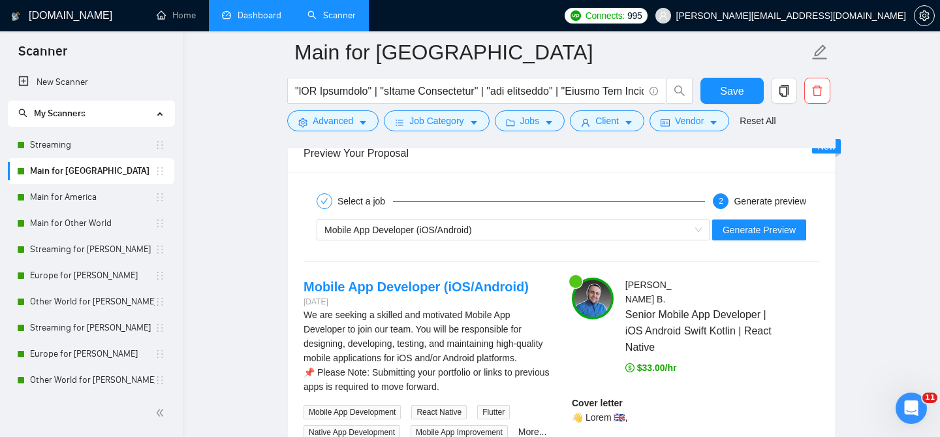
click at [670, 313] on span "Senior Mobile App Developer | iOS Android Swift Kotlin | React Native" at bounding box center [702, 330] width 155 height 49
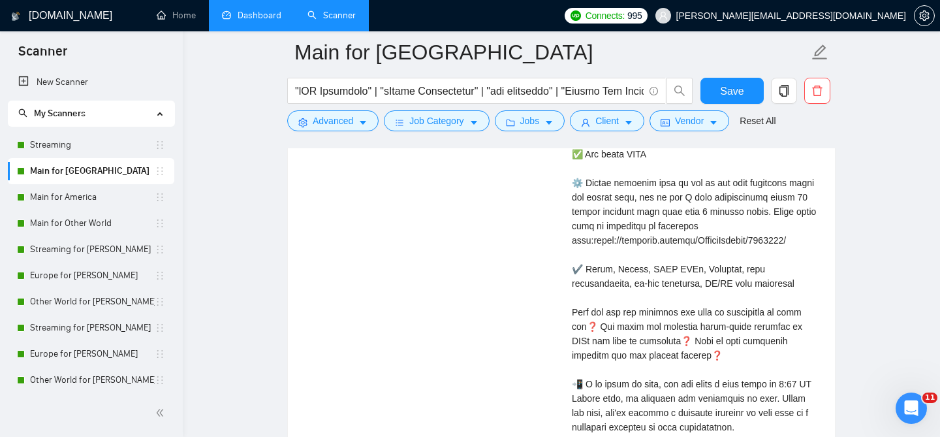
scroll to position [3159, 0]
